Goal: Task Accomplishment & Management: Use online tool/utility

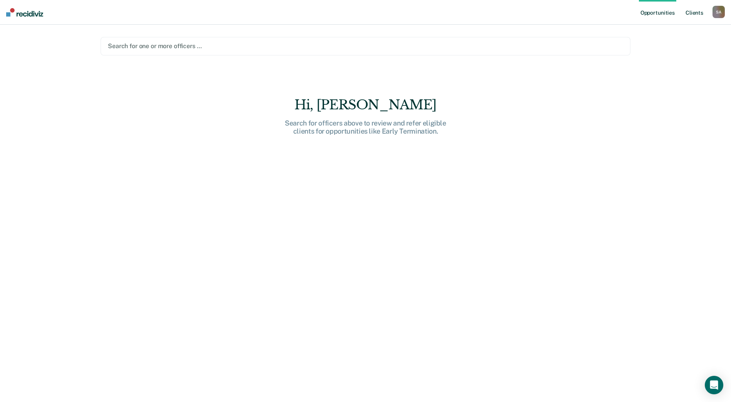
click at [700, 14] on link "Client s" at bounding box center [694, 12] width 21 height 25
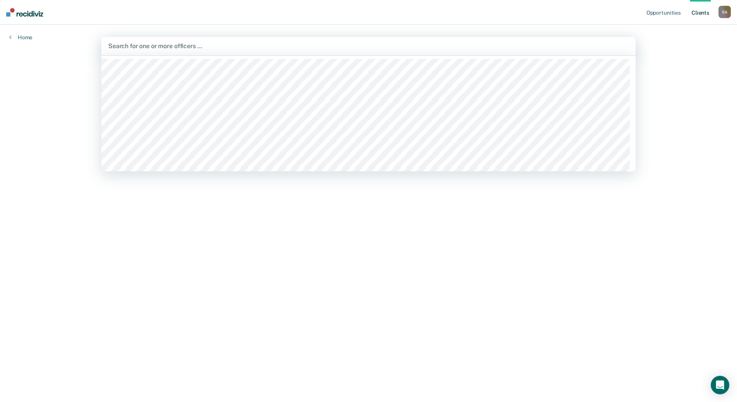
click at [182, 47] on div at bounding box center [368, 46] width 520 height 9
click at [184, 232] on main "130 results available. Use Up and Down to choose options, press Enter to select…" at bounding box center [368, 204] width 553 height 359
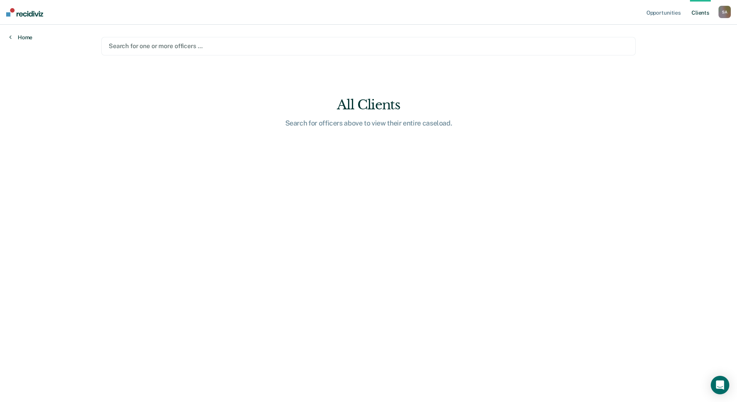
click at [19, 39] on link "Home" at bounding box center [20, 37] width 23 height 7
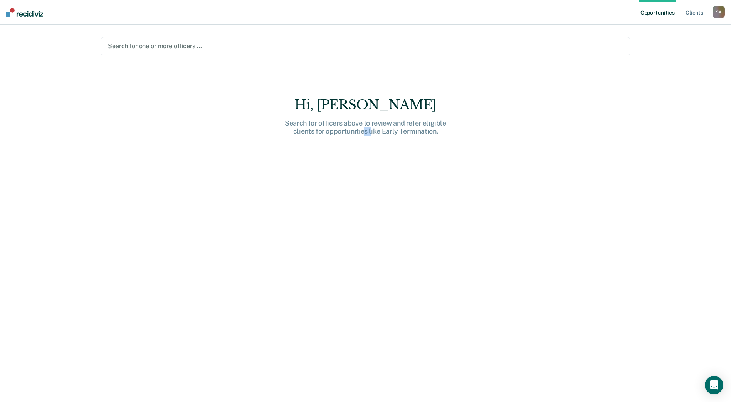
click at [379, 222] on div "Hi, Duane A.. Search for officers above to review and refer eligible clients fo…" at bounding box center [366, 255] width 530 height 316
click at [661, 13] on link "Opportunities" at bounding box center [657, 12] width 37 height 25
click at [693, 13] on link "Client s" at bounding box center [694, 12] width 21 height 25
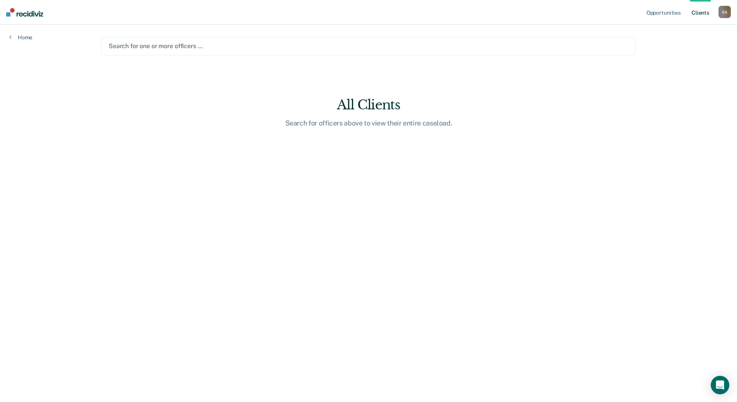
click at [730, 12] on div "S A" at bounding box center [725, 12] width 12 height 12
click at [680, 40] on link "Go to PSI Case Dashboard" at bounding box center [692, 41] width 64 height 7
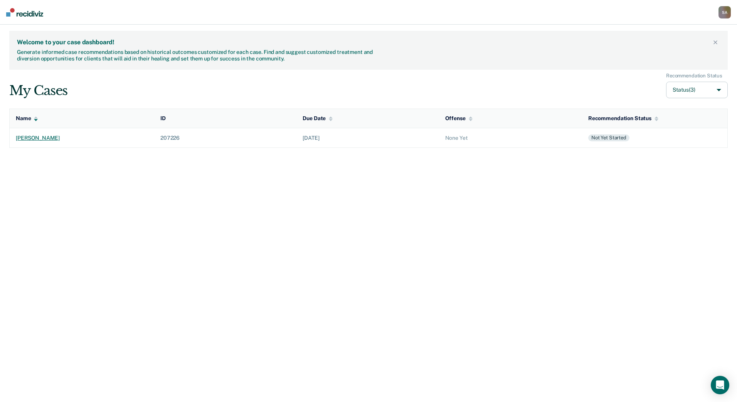
click at [57, 139] on div "steven james larson" at bounding box center [82, 138] width 132 height 7
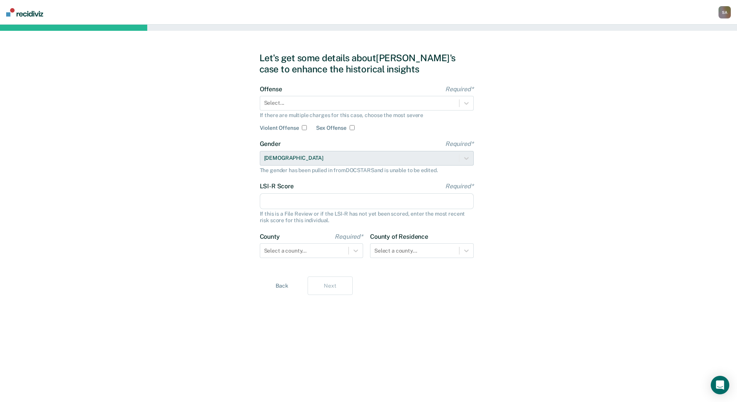
click at [633, 188] on div "Let's get some details about Steven's case to enhance the historical insights O…" at bounding box center [368, 214] width 737 height 378
click at [724, 11] on div "S A" at bounding box center [725, 12] width 12 height 12
click at [708, 39] on link "Go to PSI Case Dashboard" at bounding box center [692, 40] width 64 height 7
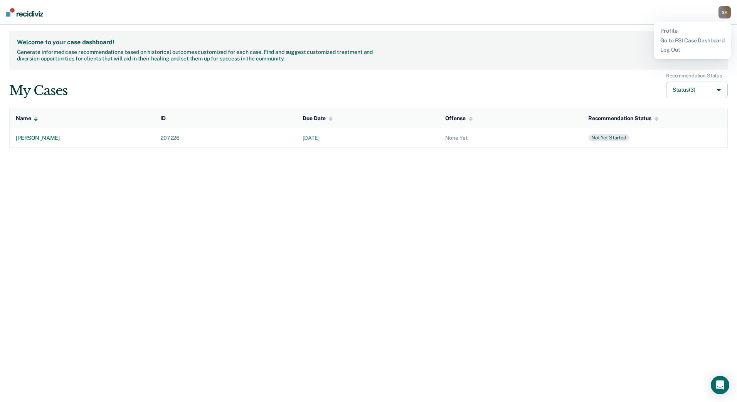
click at [446, 212] on div "Welcome to your case dashboard! Generate informed case recommendations based on…" at bounding box center [368, 214] width 737 height 378
click at [447, 212] on div "Welcome to your case dashboard! Generate informed case recommendations based on…" at bounding box center [368, 214] width 737 height 378
